Goal: Information Seeking & Learning: Learn about a topic

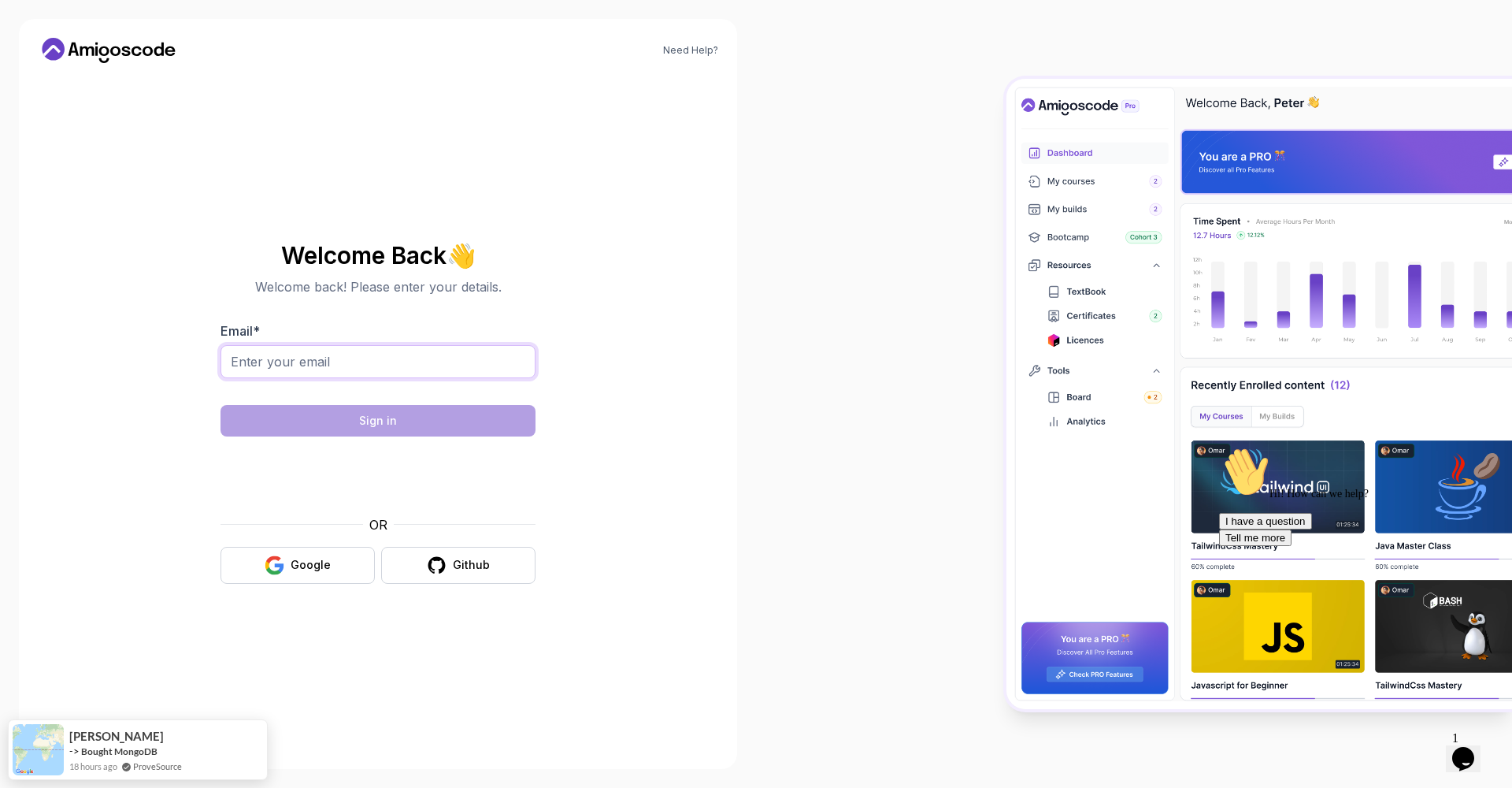
click at [369, 364] on input "Email *" at bounding box center [378, 361] width 315 height 33
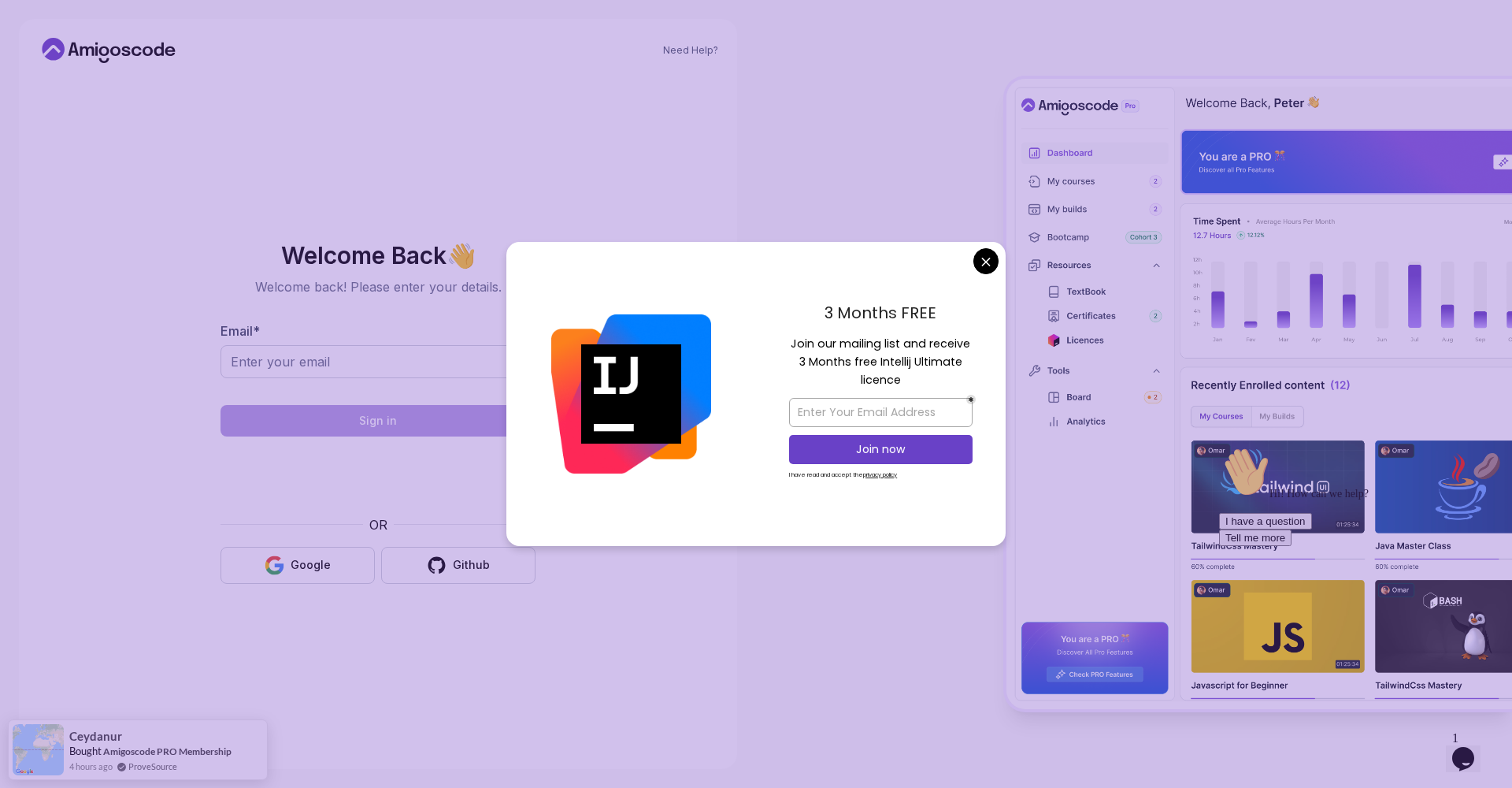
click at [985, 269] on body "Need Help? Welcome Back 👋 Welcome back! Please enter your details. Email * Sign…" at bounding box center [756, 394] width 1512 height 788
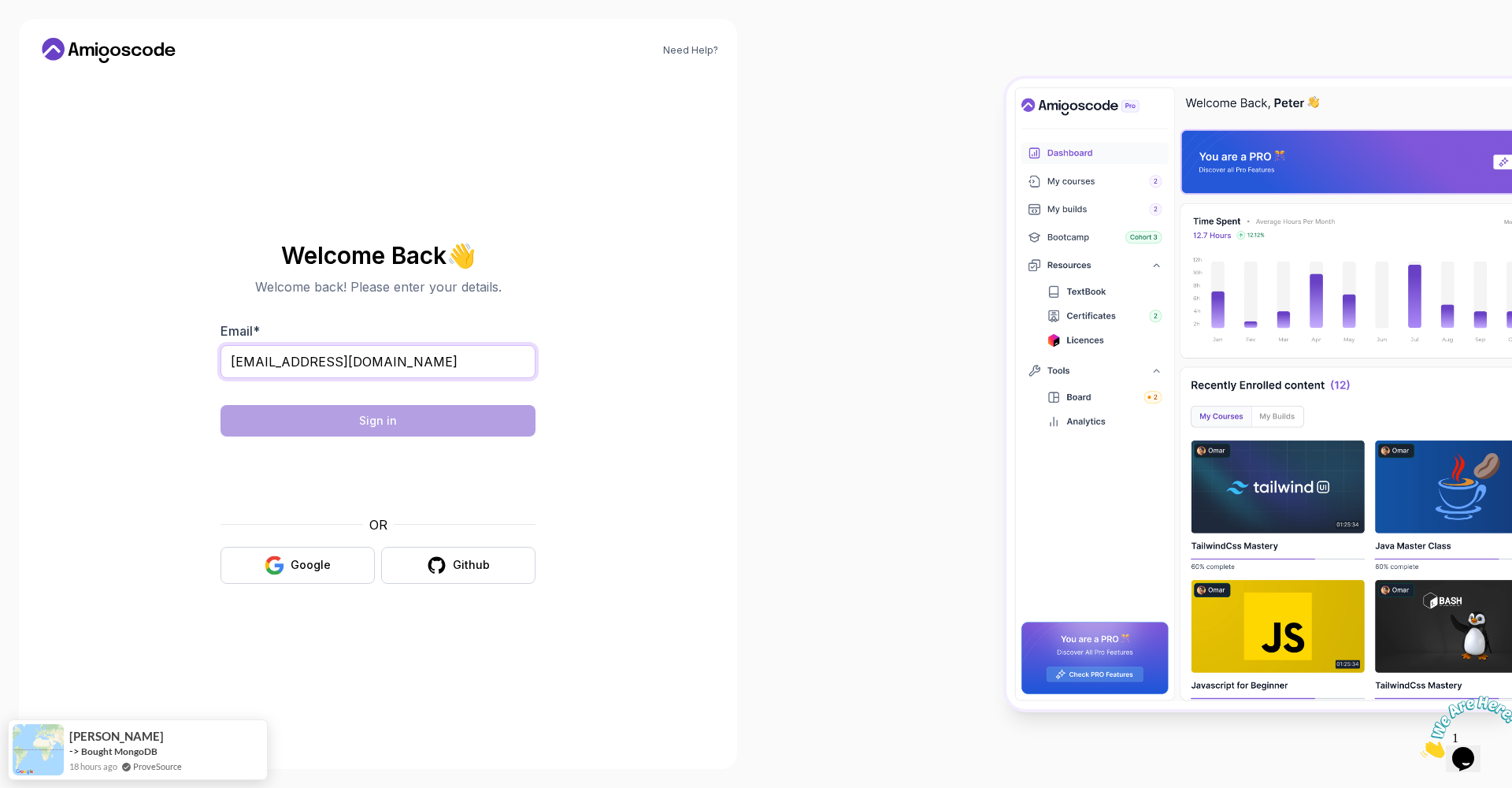
type input "[EMAIL_ADDRESS][DOMAIN_NAME]"
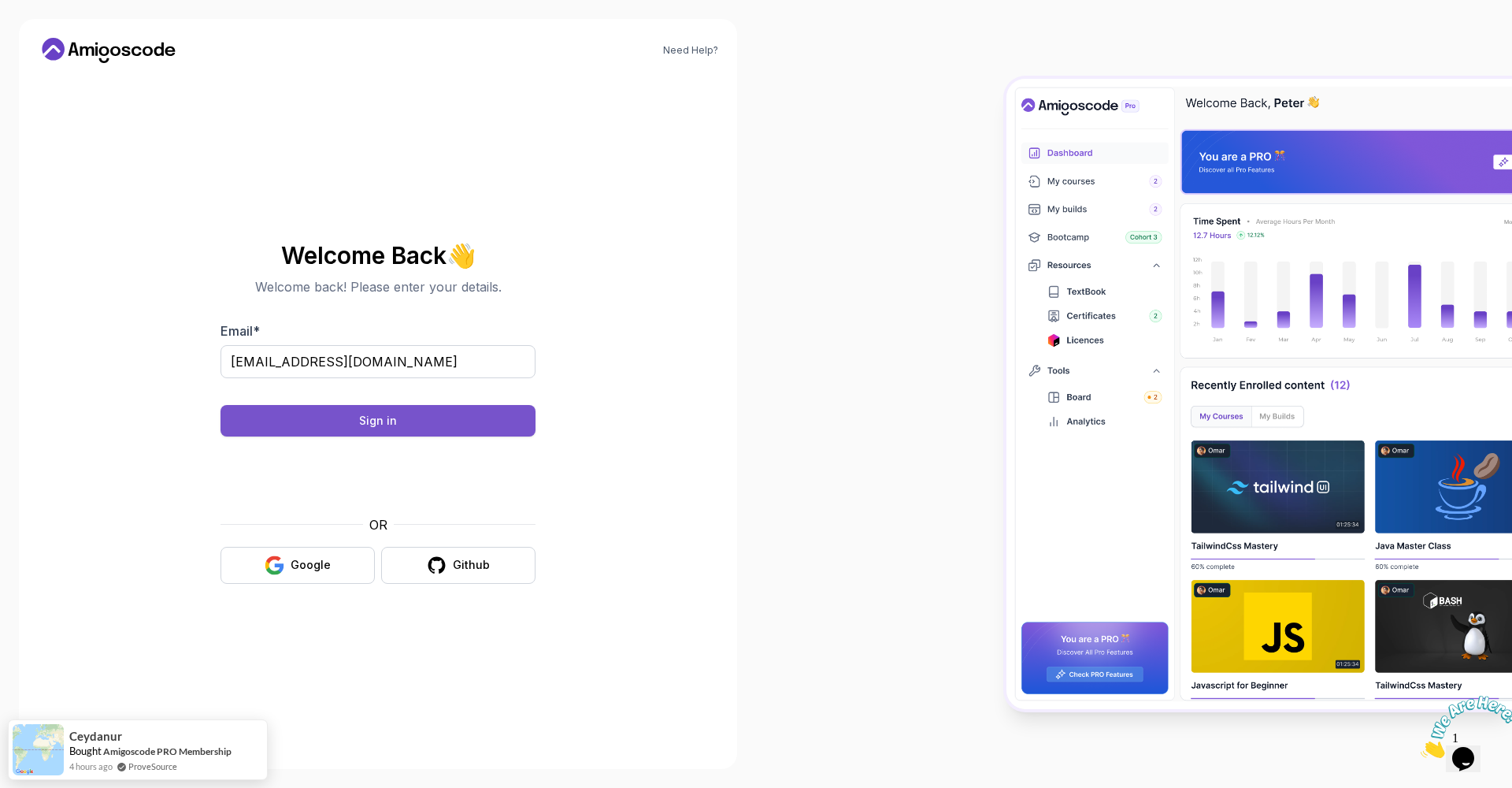
click at [413, 422] on button "Sign in" at bounding box center [378, 420] width 315 height 31
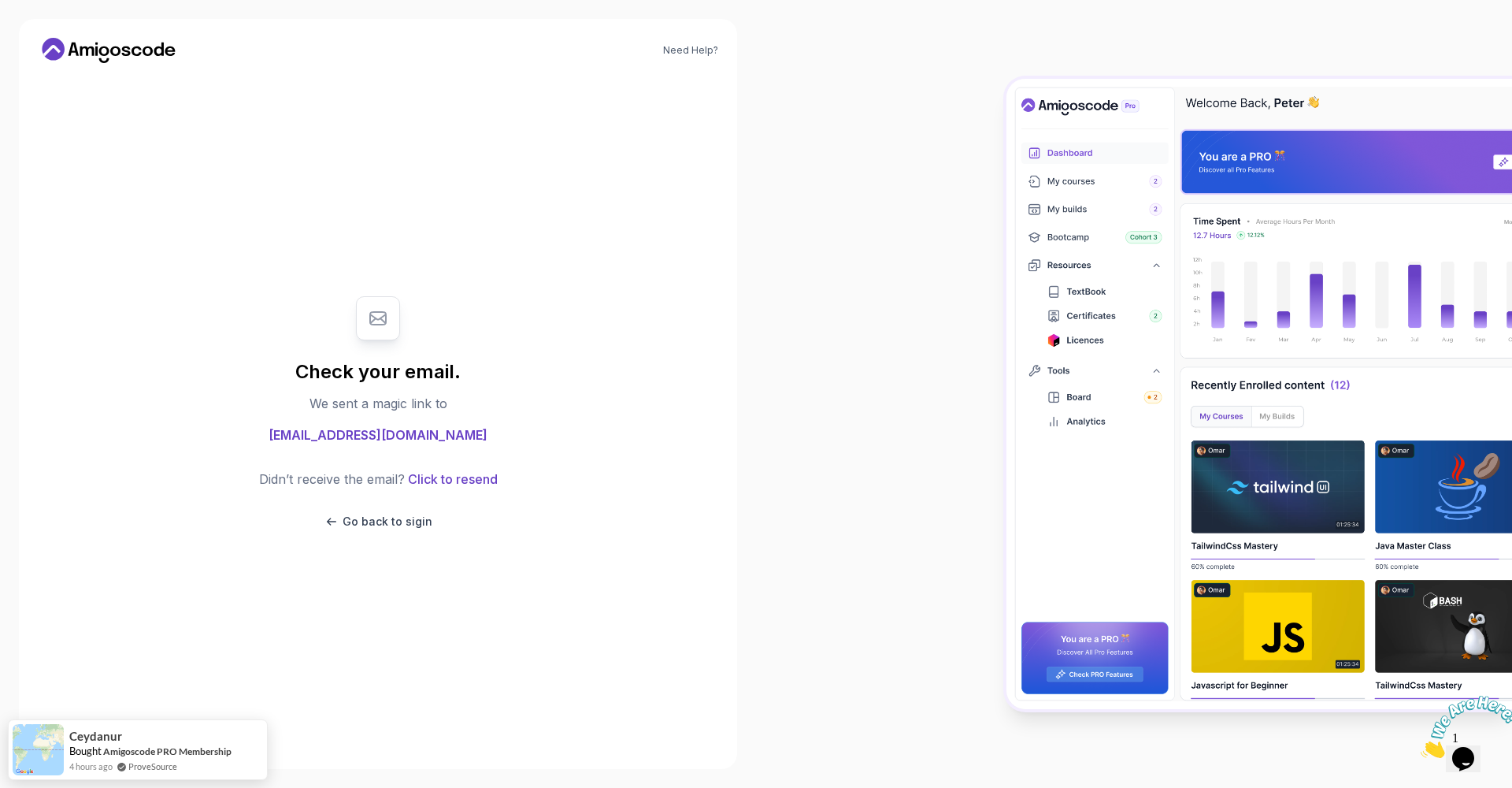
click at [979, 256] on body "Need Help? Check your email. We sent a magic link to tchinsala@gmail.com Didn’t…" at bounding box center [756, 394] width 1512 height 788
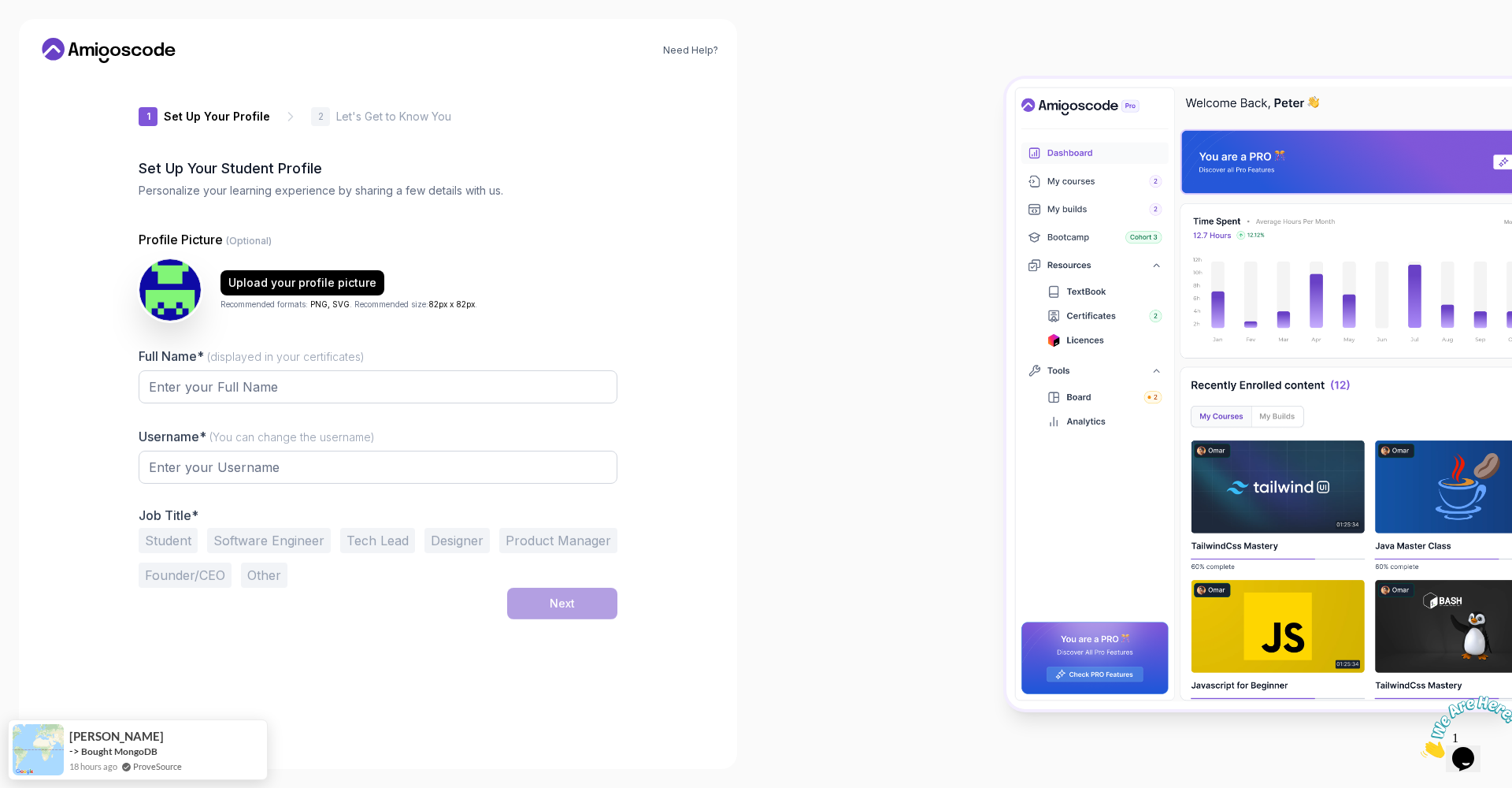
type input "proudbison80300"
click at [324, 387] on input "Full Name* (displayed in your certificates)" at bounding box center [378, 386] width 479 height 33
type input "Tchinsala Yonmon"
click at [754, 550] on div "Need Help? 1 Set Up Your Profile 1 Set Up Your Profile 2 Let's Get to Know You …" at bounding box center [378, 394] width 756 height 788
click at [292, 541] on button "Software Engineer" at bounding box center [268, 540] width 124 height 25
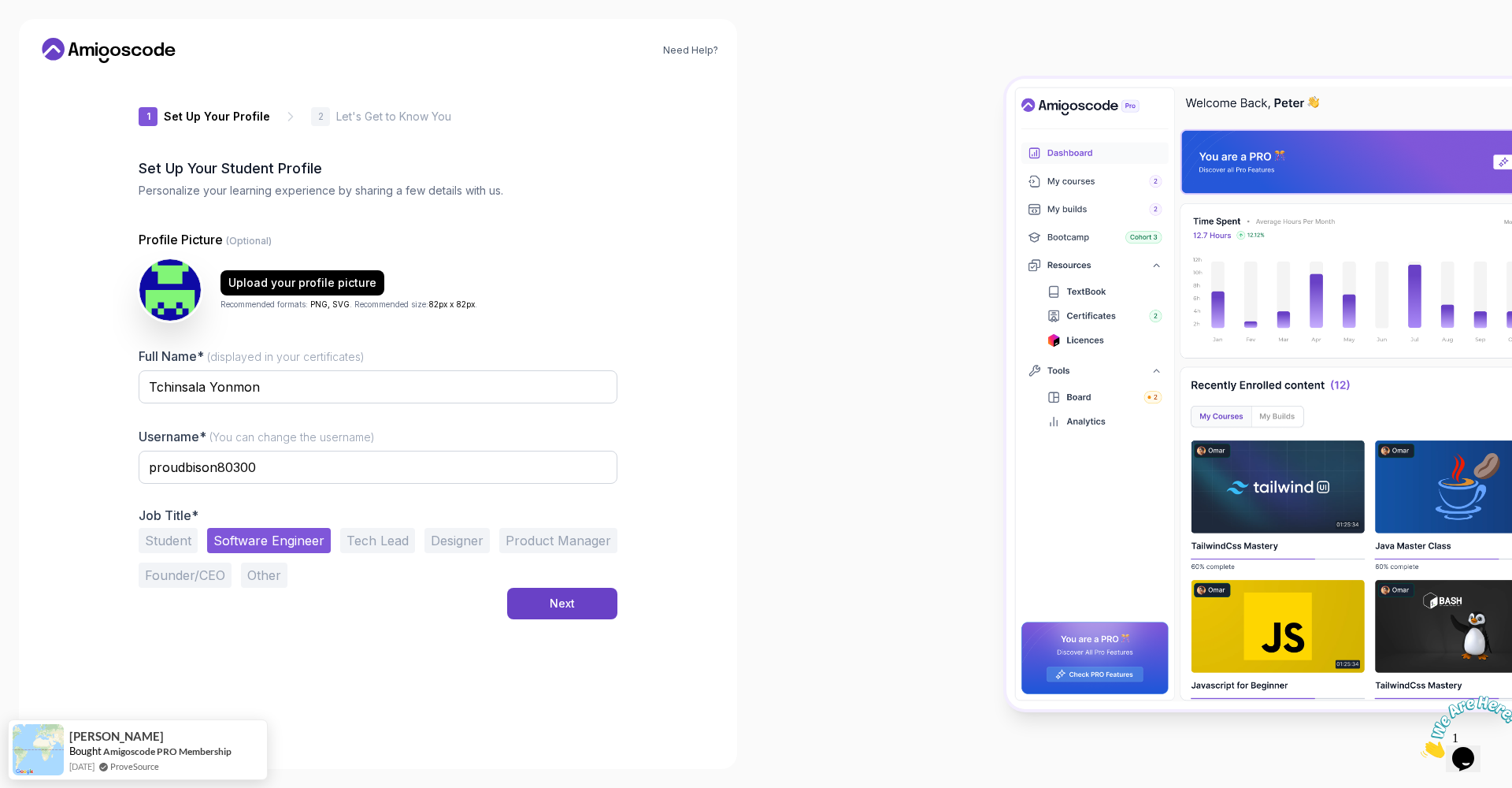
click at [352, 540] on button "Tech Lead" at bounding box center [377, 540] width 75 height 25
click at [295, 540] on button "Software Engineer" at bounding box center [268, 540] width 124 height 25
click at [585, 608] on button "Next" at bounding box center [562, 603] width 110 height 31
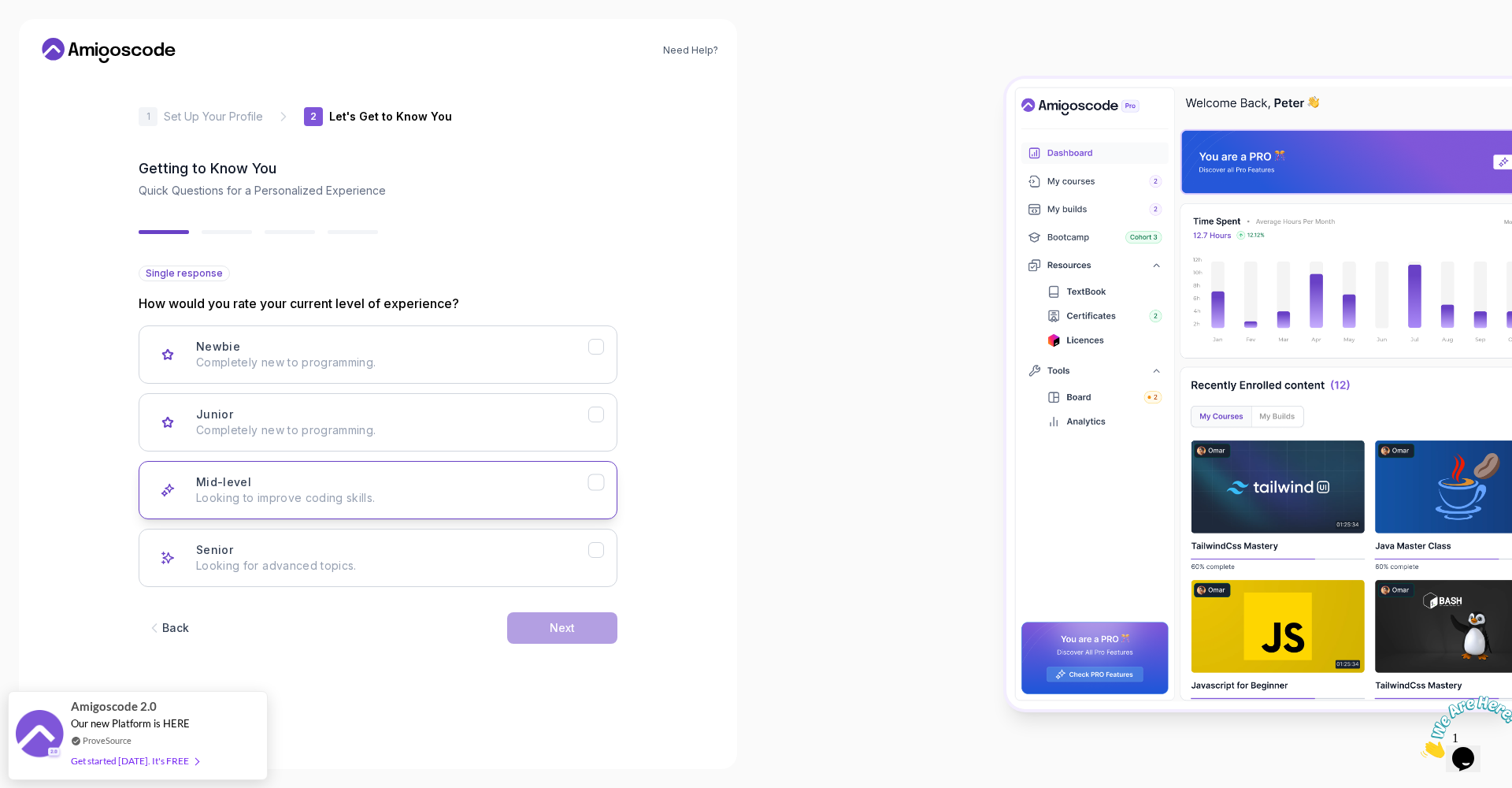
click at [592, 489] on icon "Mid-level" at bounding box center [597, 482] width 15 height 15
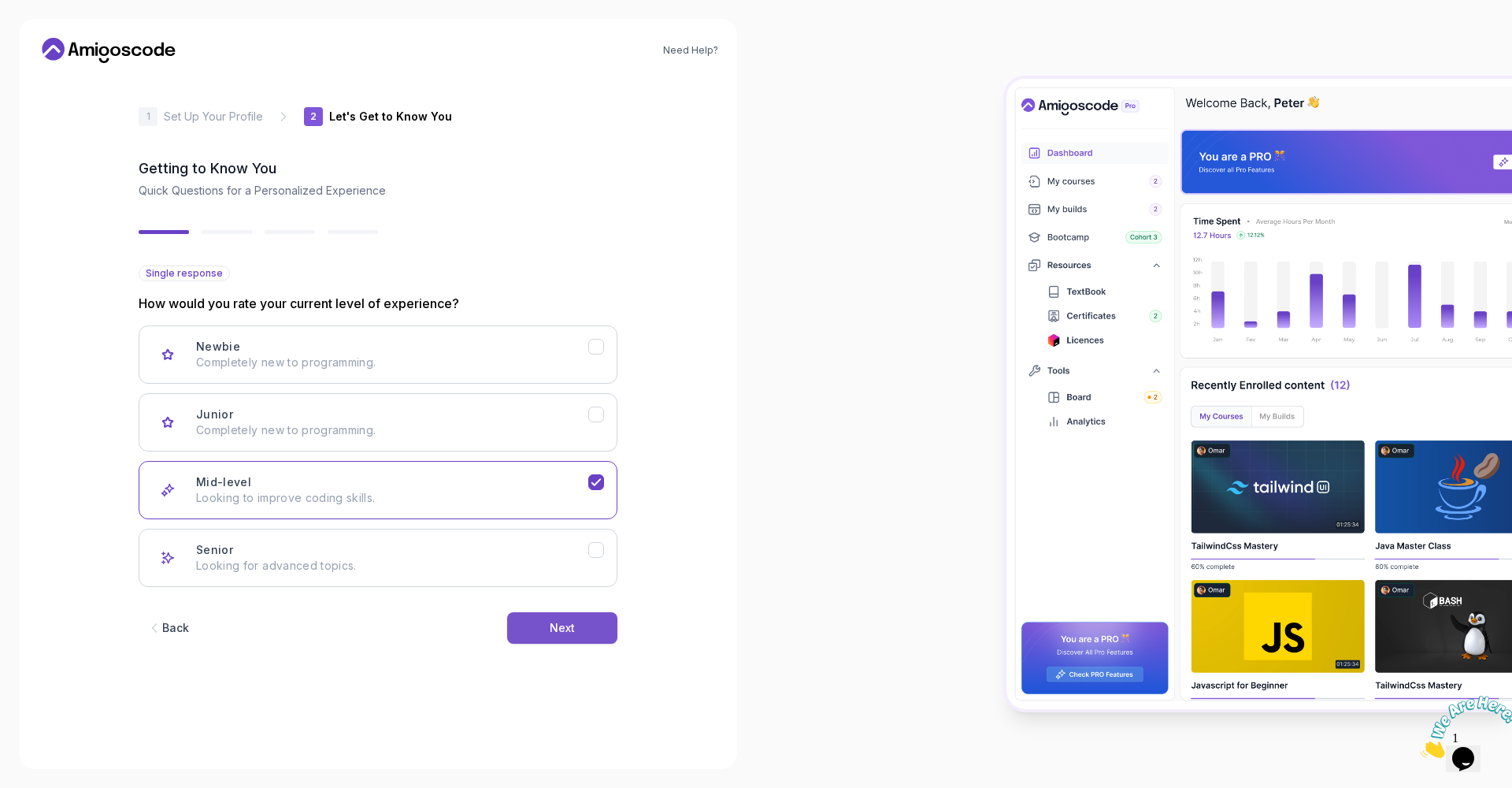
click at [575, 634] on button "Next" at bounding box center [562, 627] width 110 height 31
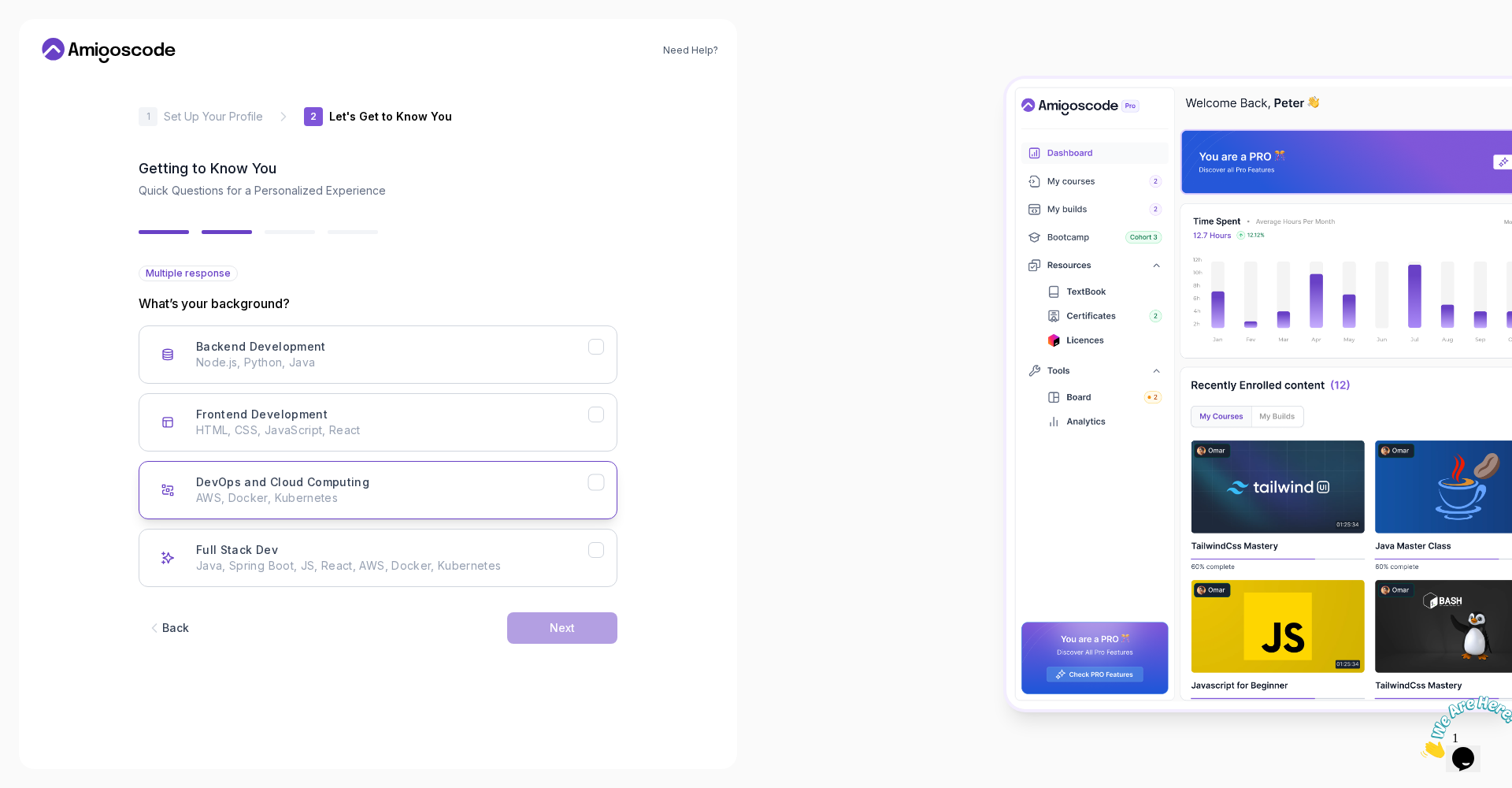
click at [602, 481] on icon "DevOps and Cloud Computing" at bounding box center [597, 482] width 15 height 15
click at [571, 631] on div "Next" at bounding box center [562, 628] width 25 height 16
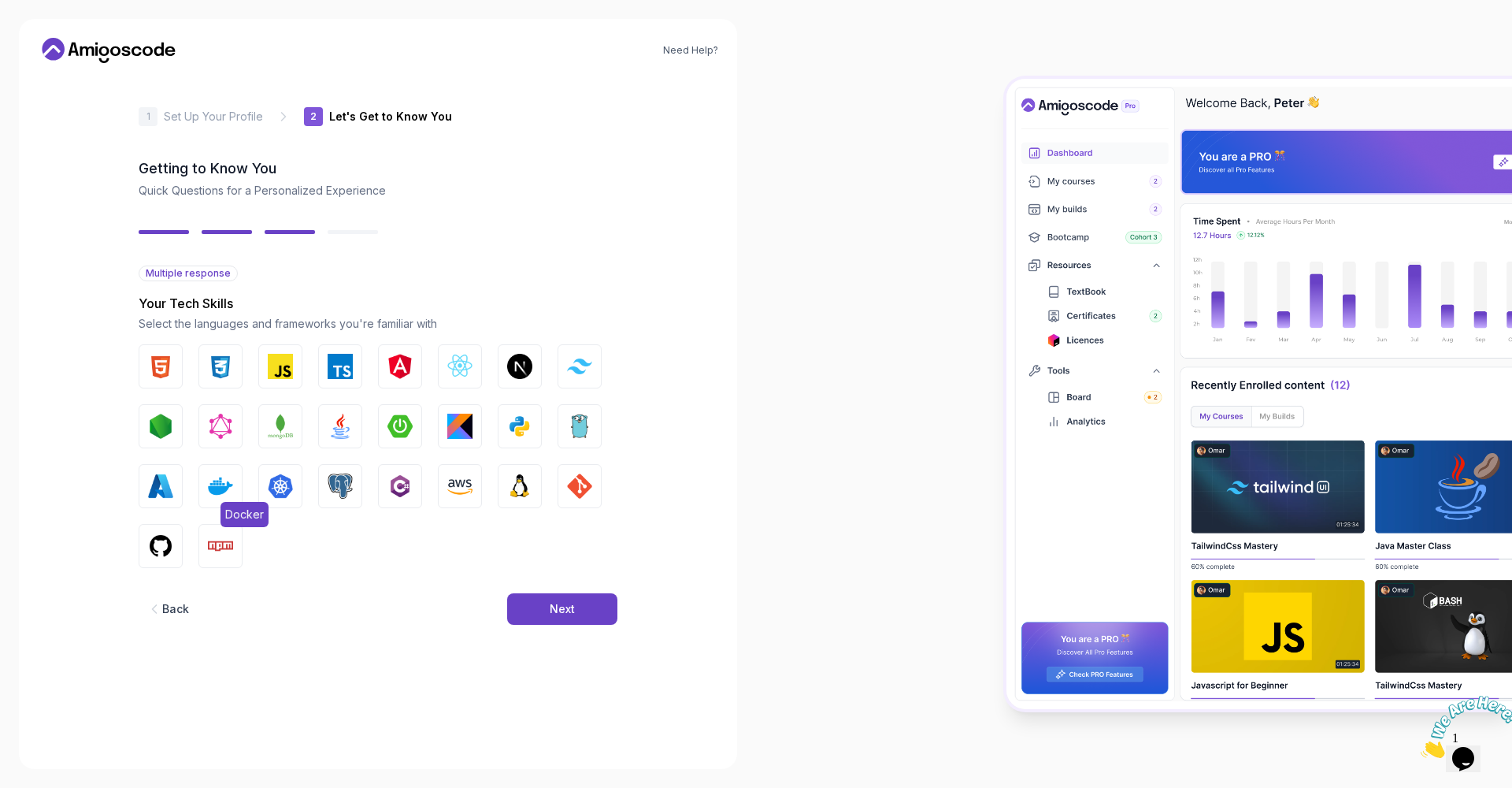
click at [225, 487] on img "button" at bounding box center [220, 487] width 25 height 25
click at [283, 491] on img "button" at bounding box center [280, 487] width 25 height 25
click at [507, 487] on button "Linux" at bounding box center [520, 486] width 44 height 44
click at [512, 420] on img "button" at bounding box center [520, 426] width 25 height 25
click at [334, 429] on img "button" at bounding box center [340, 426] width 25 height 25
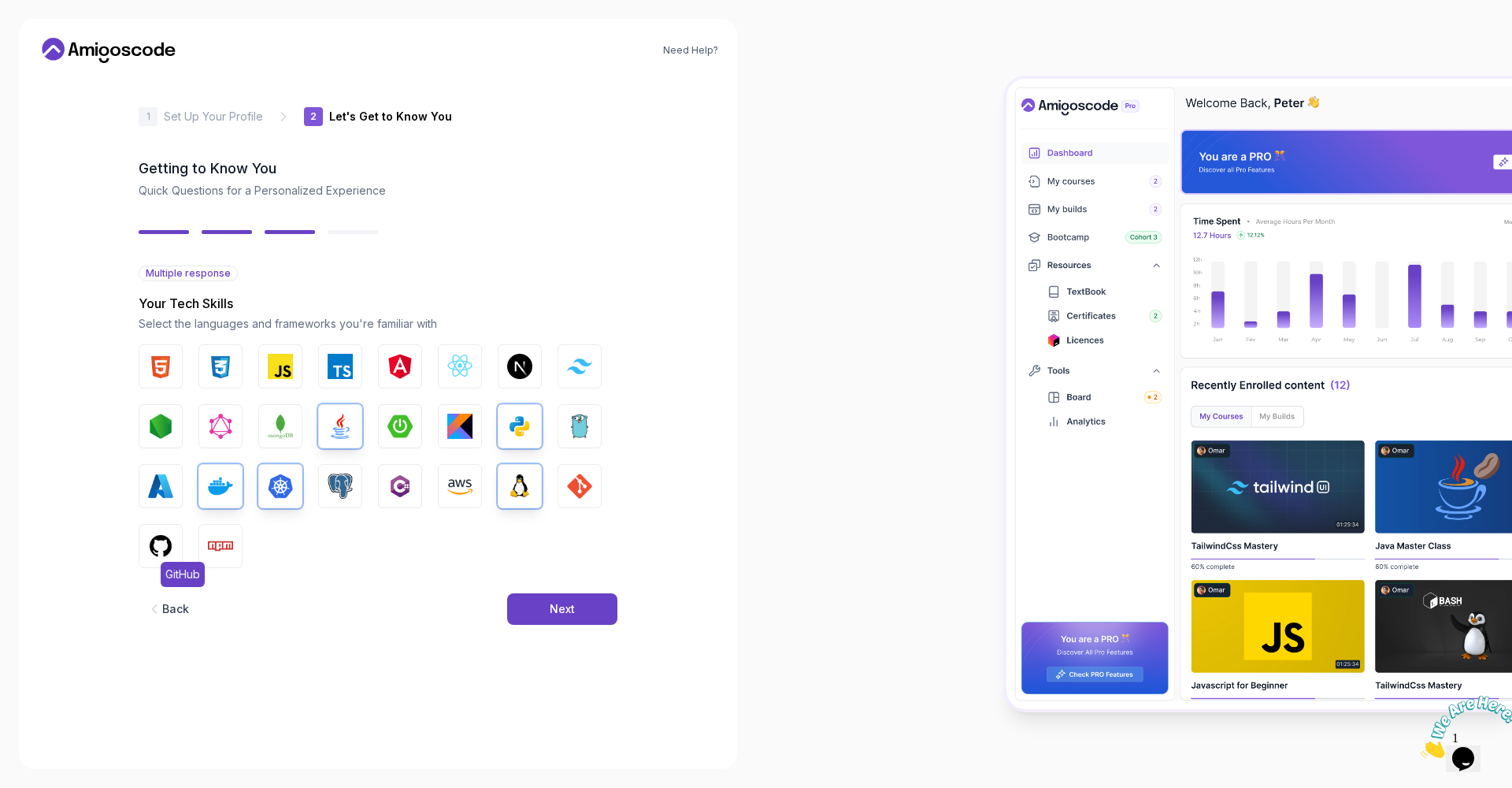
click at [161, 546] on img "button" at bounding box center [161, 546] width 25 height 25
click at [235, 550] on button "Npm" at bounding box center [220, 546] width 44 height 44
click at [582, 477] on img "button" at bounding box center [580, 487] width 25 height 25
click at [336, 486] on img "button" at bounding box center [340, 487] width 25 height 25
click at [582, 610] on button "Next" at bounding box center [562, 609] width 110 height 31
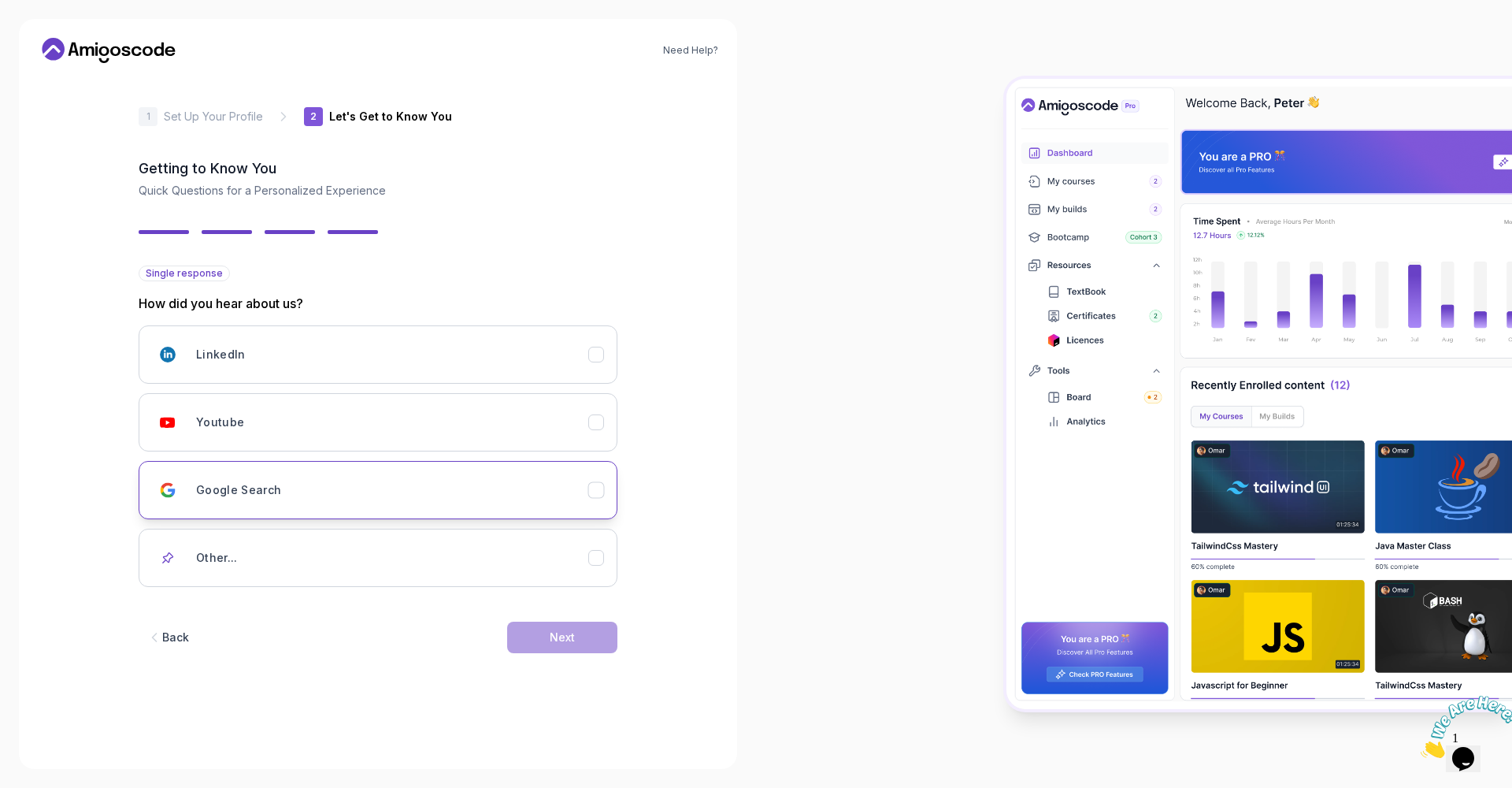
click at [597, 490] on icon "Google Search" at bounding box center [597, 491] width 15 height 15
click at [561, 636] on div "Next" at bounding box center [562, 637] width 25 height 16
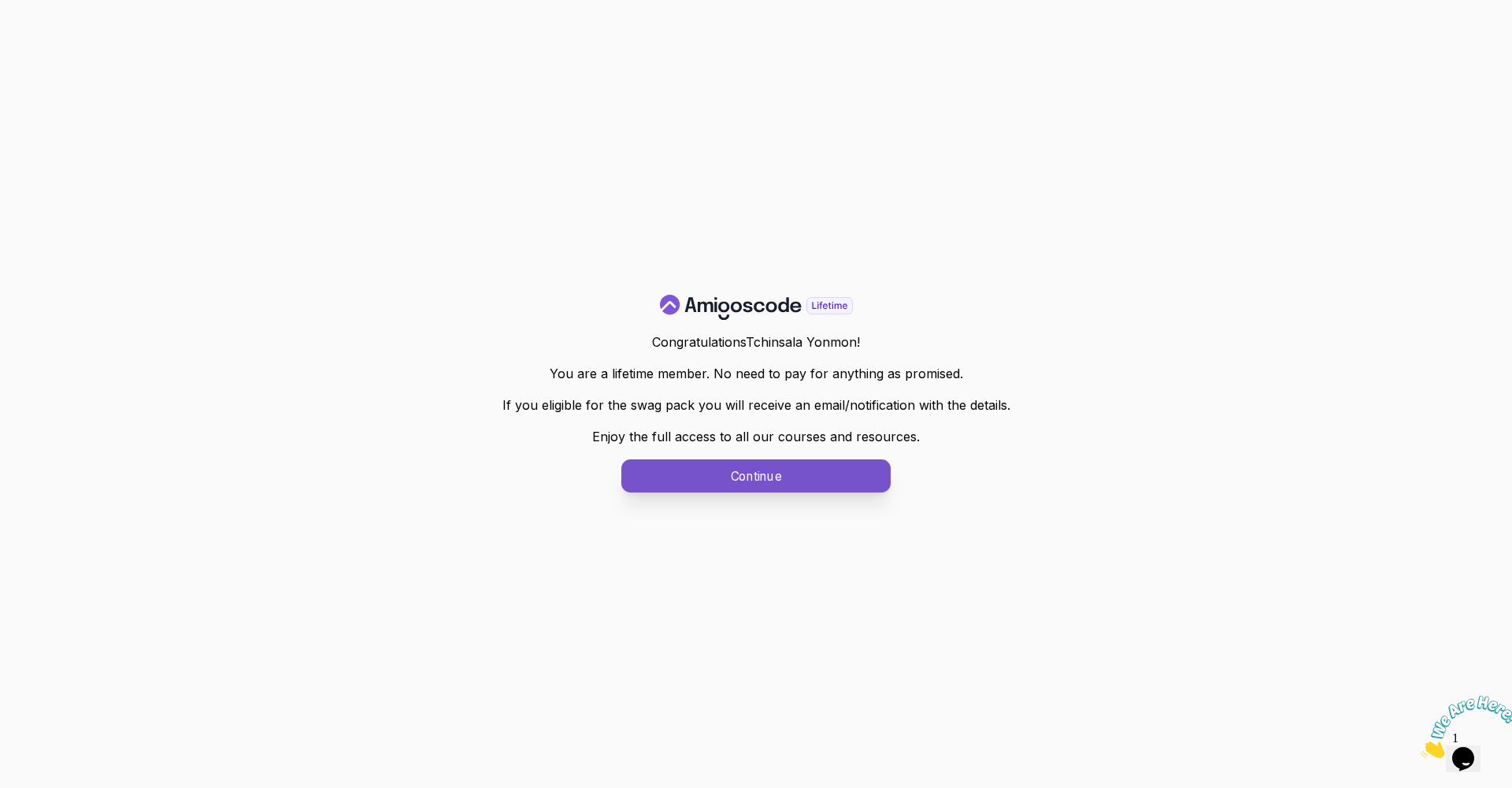
click at [765, 482] on p "Continue" at bounding box center [756, 477] width 233 height 19
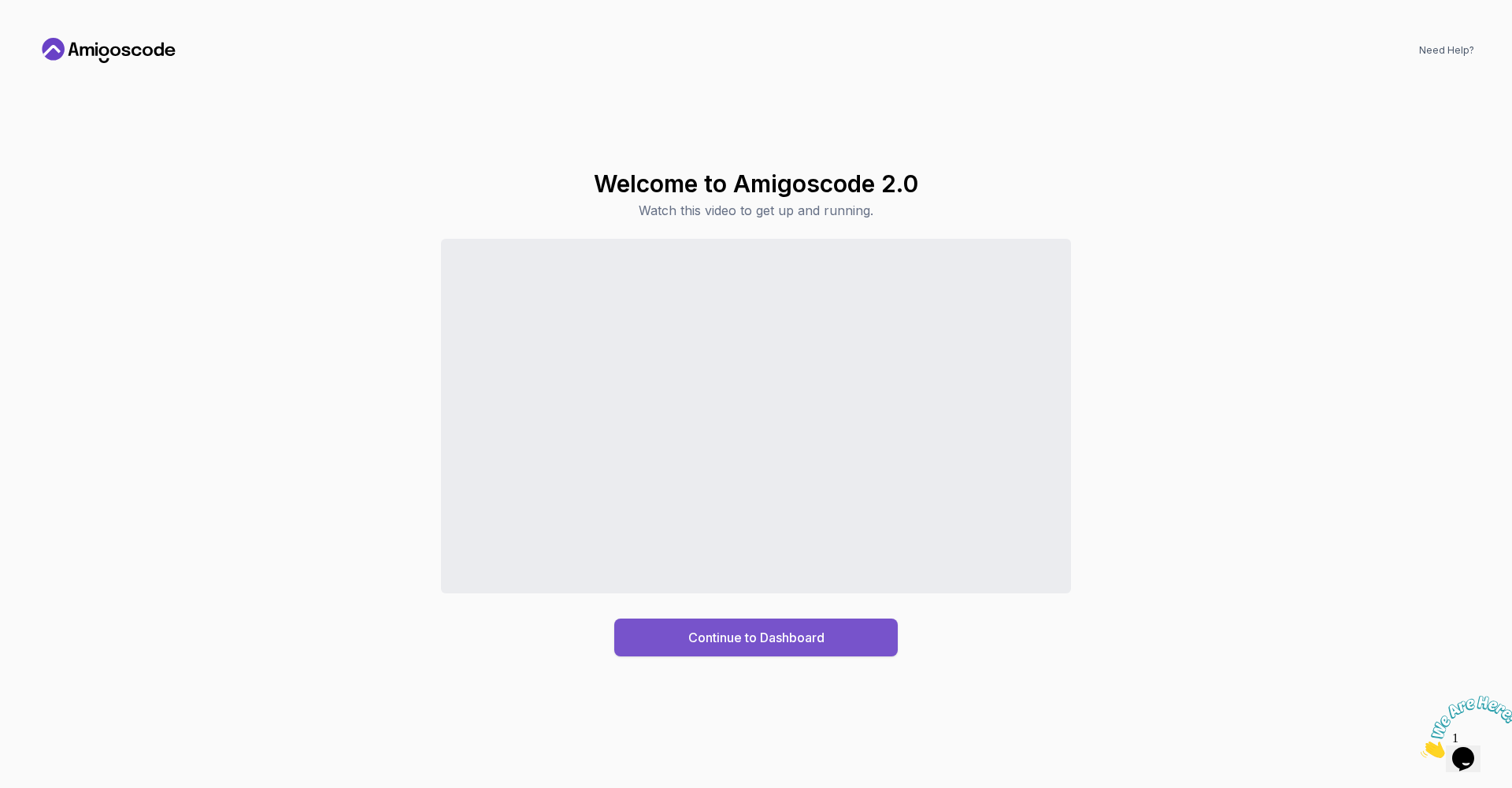
click at [837, 644] on button "Continue to Dashboard" at bounding box center [756, 637] width 284 height 38
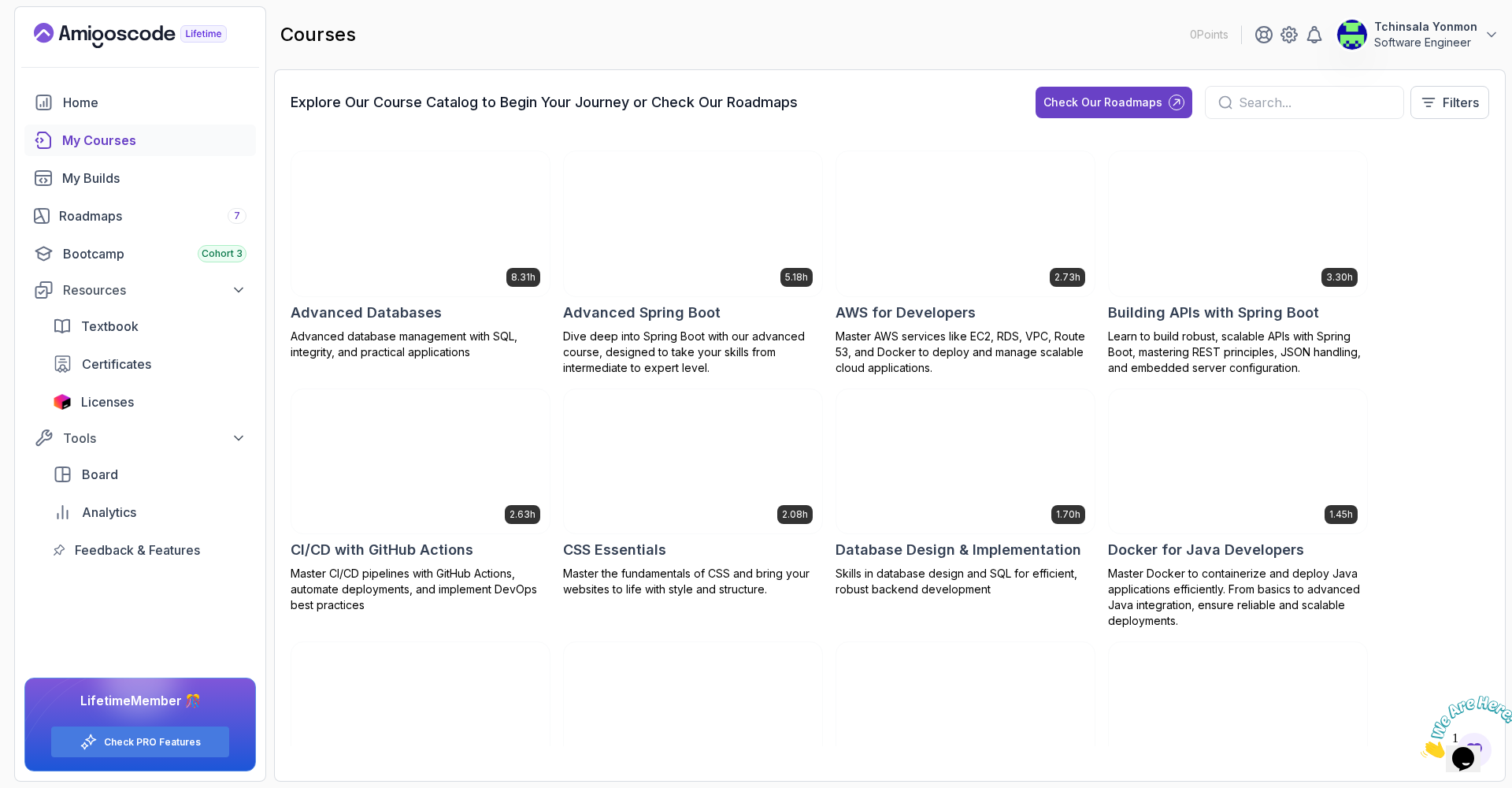
scroll to position [96, 0]
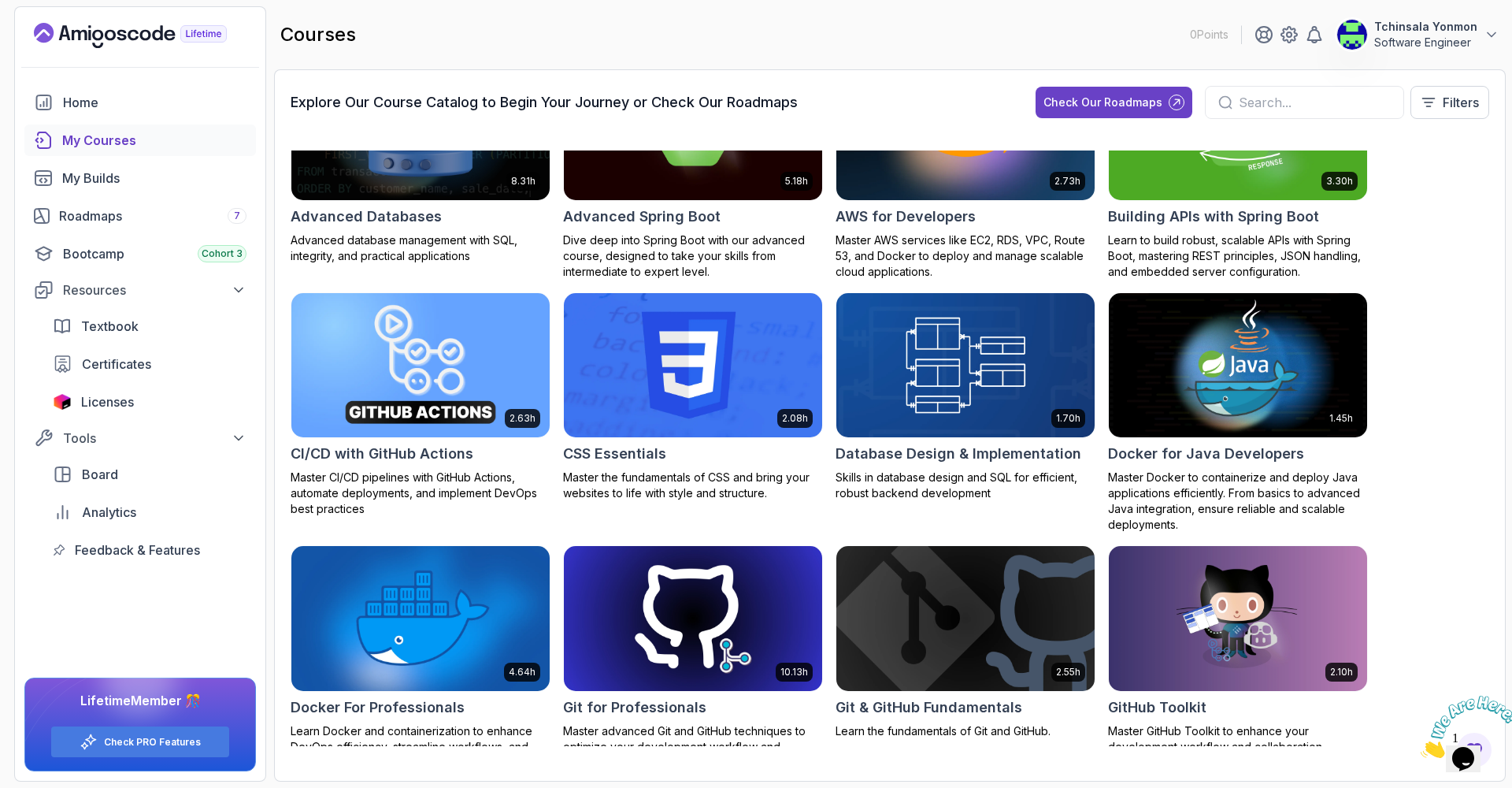
click at [399, 455] on h2 "CI/CD with GitHub Actions" at bounding box center [381, 454] width 183 height 22
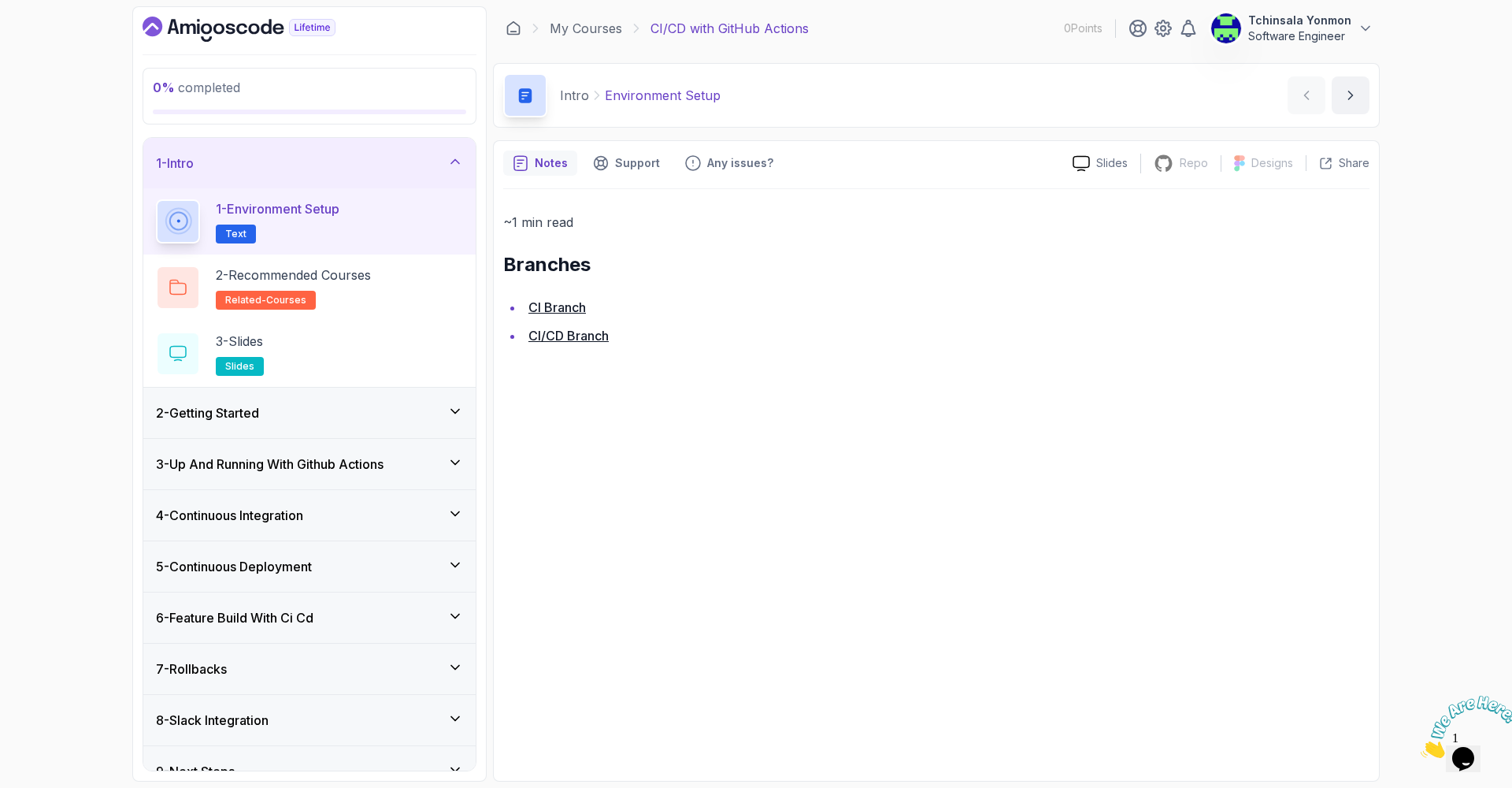
click at [225, 228] on span "Text" at bounding box center [236, 234] width 21 height 13
click at [572, 307] on link "CI Branch" at bounding box center [557, 307] width 57 height 16
click at [582, 337] on link "CI/CD Branch" at bounding box center [568, 335] width 80 height 16
click at [241, 230] on span "Text" at bounding box center [236, 234] width 21 height 13
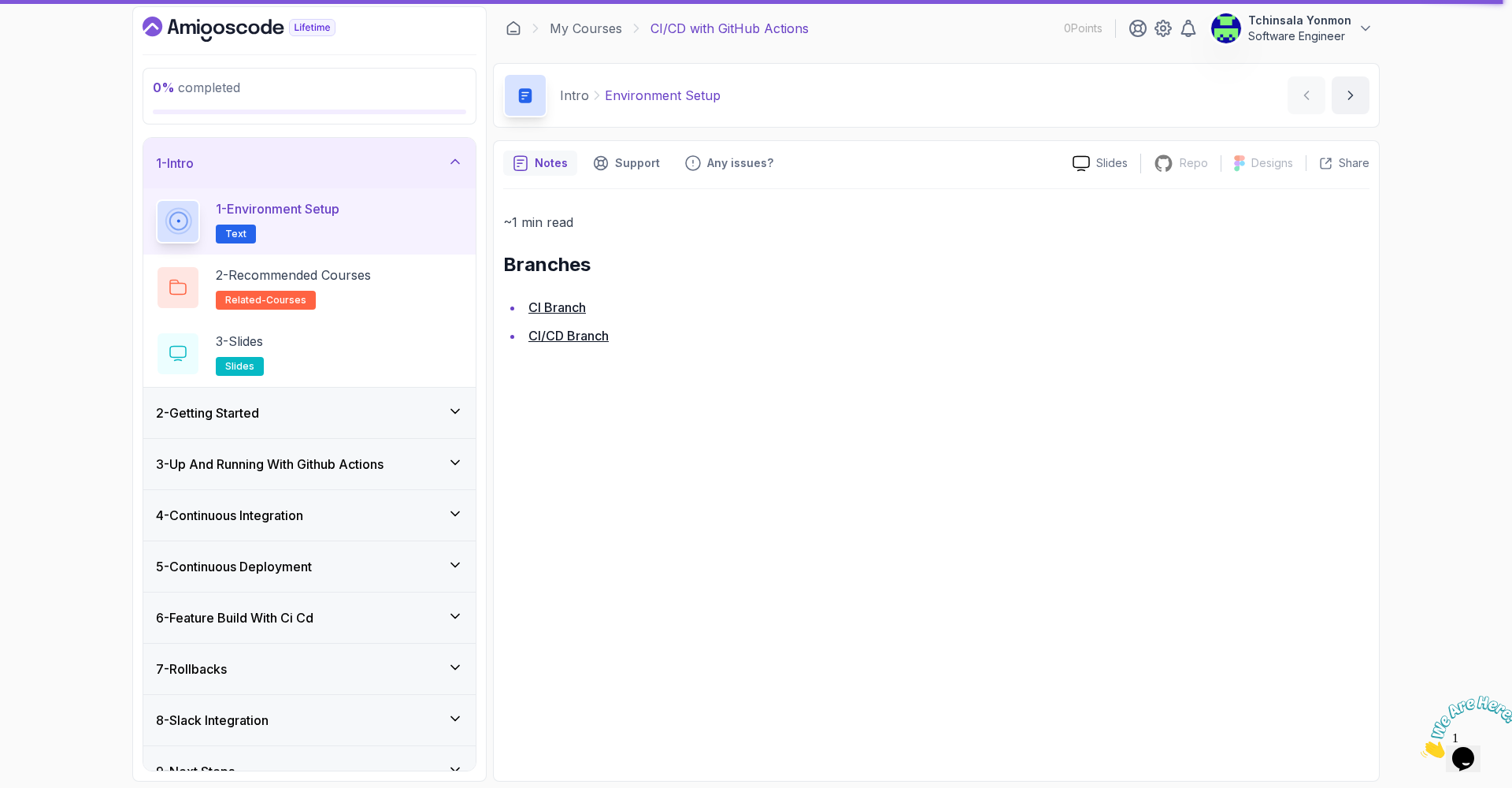
click at [669, 95] on p "Environment Setup" at bounding box center [663, 95] width 116 height 19
click at [573, 93] on p "Intro" at bounding box center [575, 95] width 29 height 19
click at [1351, 95] on icon "next content" at bounding box center [1350, 95] width 16 height 16
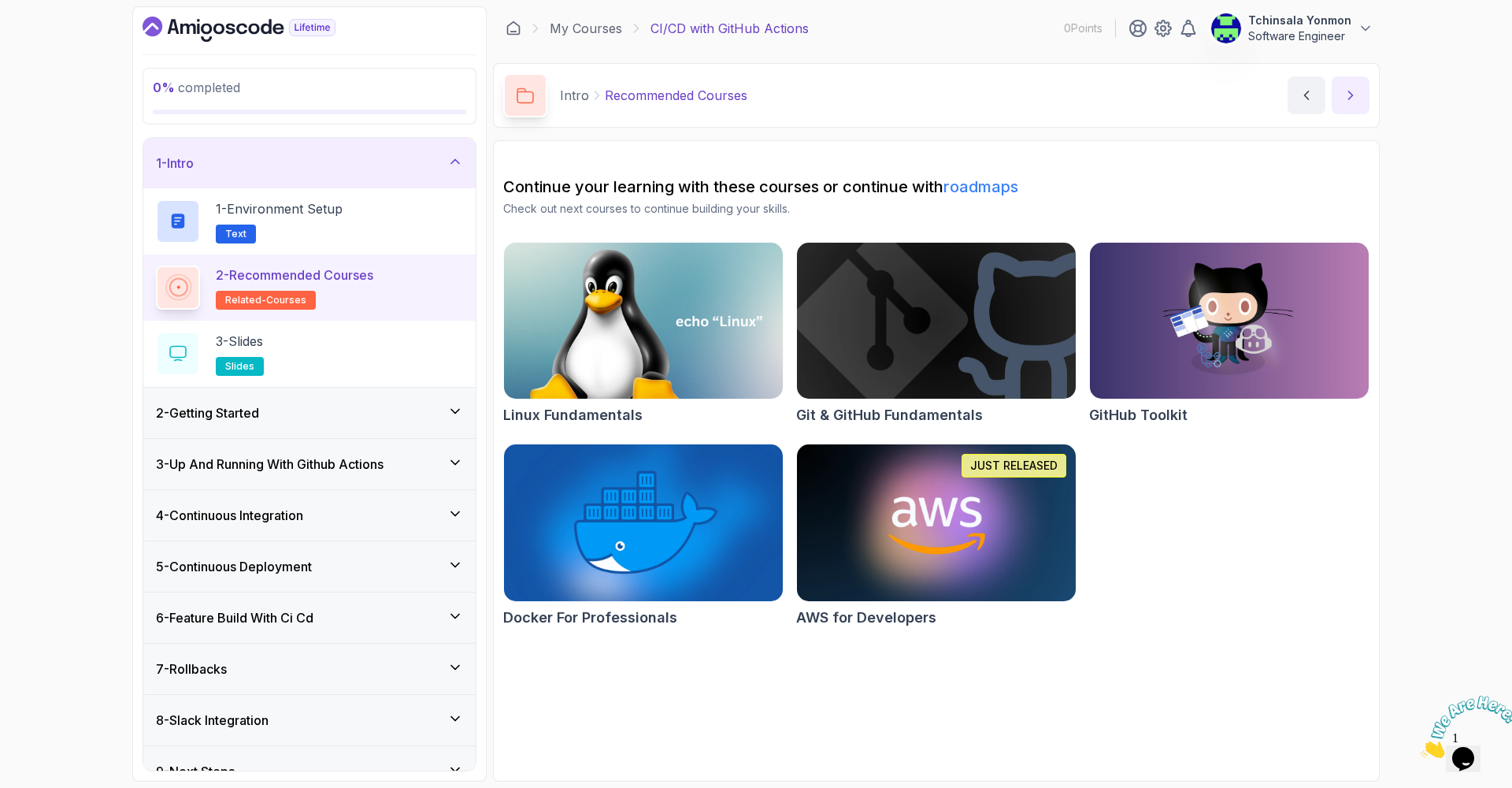
click at [1351, 95] on icon "next content" at bounding box center [1350, 95] width 16 height 16
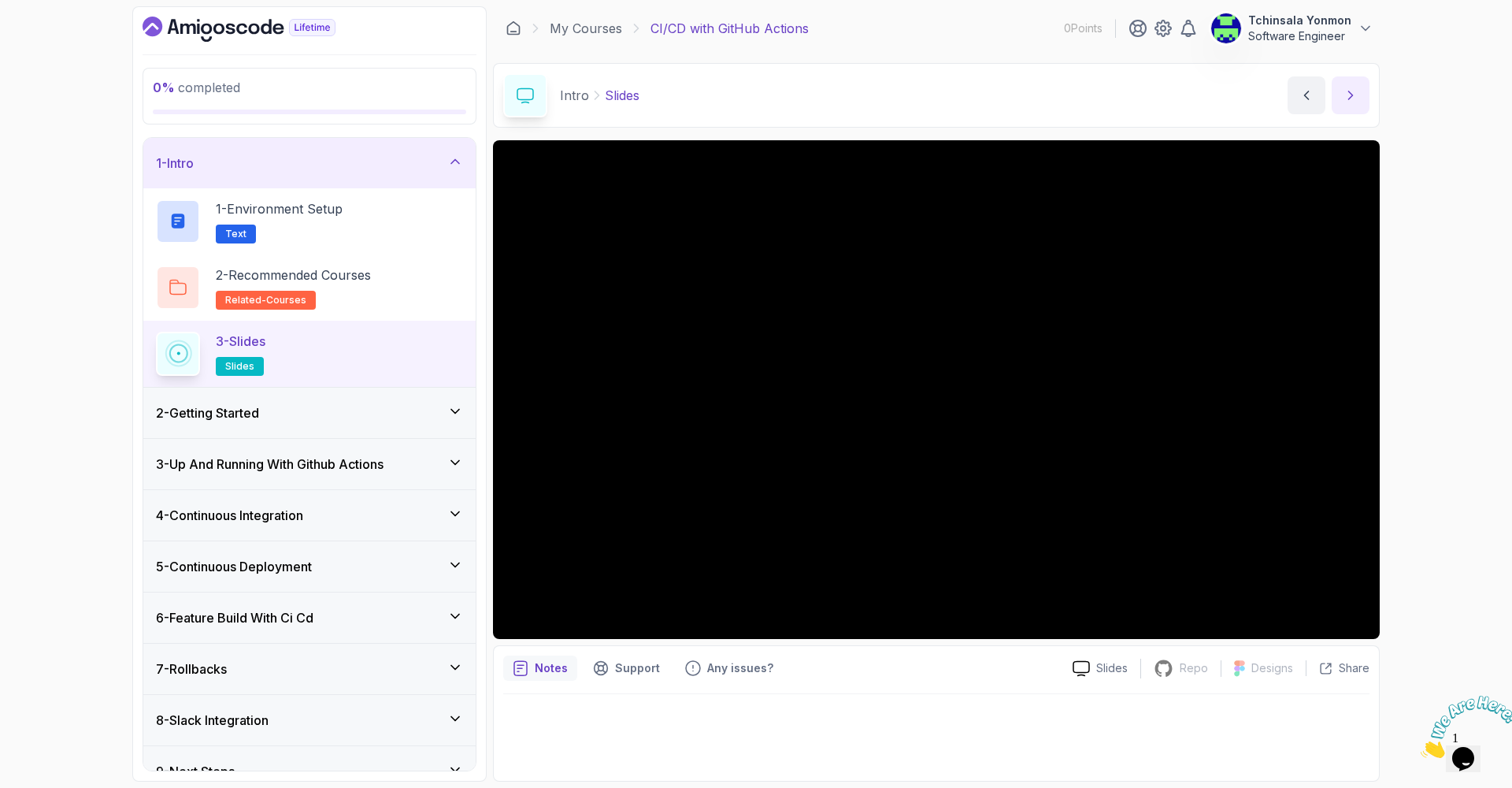
click at [1353, 97] on icon "next content" at bounding box center [1350, 95] width 16 height 16
